Goal: Transaction & Acquisition: Obtain resource

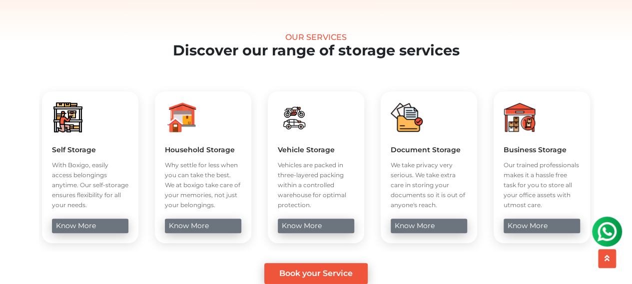
scroll to position [400, 0]
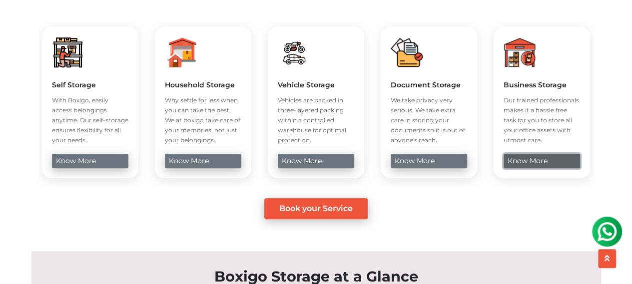
click at [535, 168] on link "know more" at bounding box center [542, 161] width 76 height 14
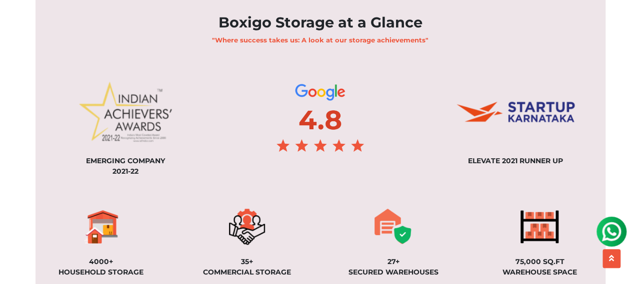
scroll to position [900, 0]
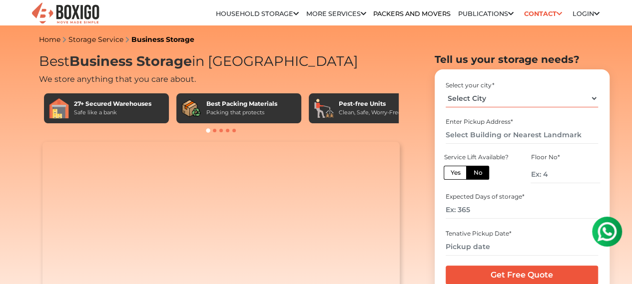
click at [574, 104] on select "Select City [GEOGRAPHIC_DATA] [GEOGRAPHIC_DATA] [GEOGRAPHIC_DATA] [GEOGRAPHIC_D…" at bounding box center [522, 98] width 152 height 17
select select "[GEOGRAPHIC_DATA]"
click at [446, 93] on select "Select City [GEOGRAPHIC_DATA] [GEOGRAPHIC_DATA] [GEOGRAPHIC_DATA] [GEOGRAPHIC_D…" at bounding box center [522, 98] width 152 height 17
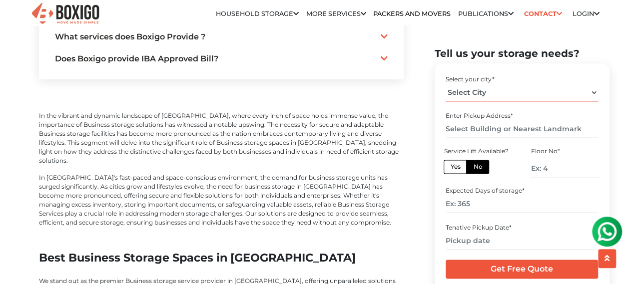
scroll to position [2550, 0]
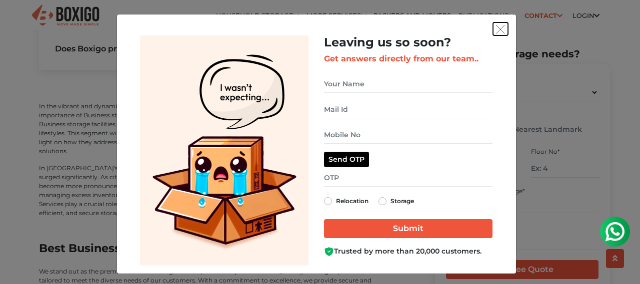
click at [497, 29] on img "get free quote dialog" at bounding box center [500, 29] width 9 height 9
